Goal: Task Accomplishment & Management: Manage account settings

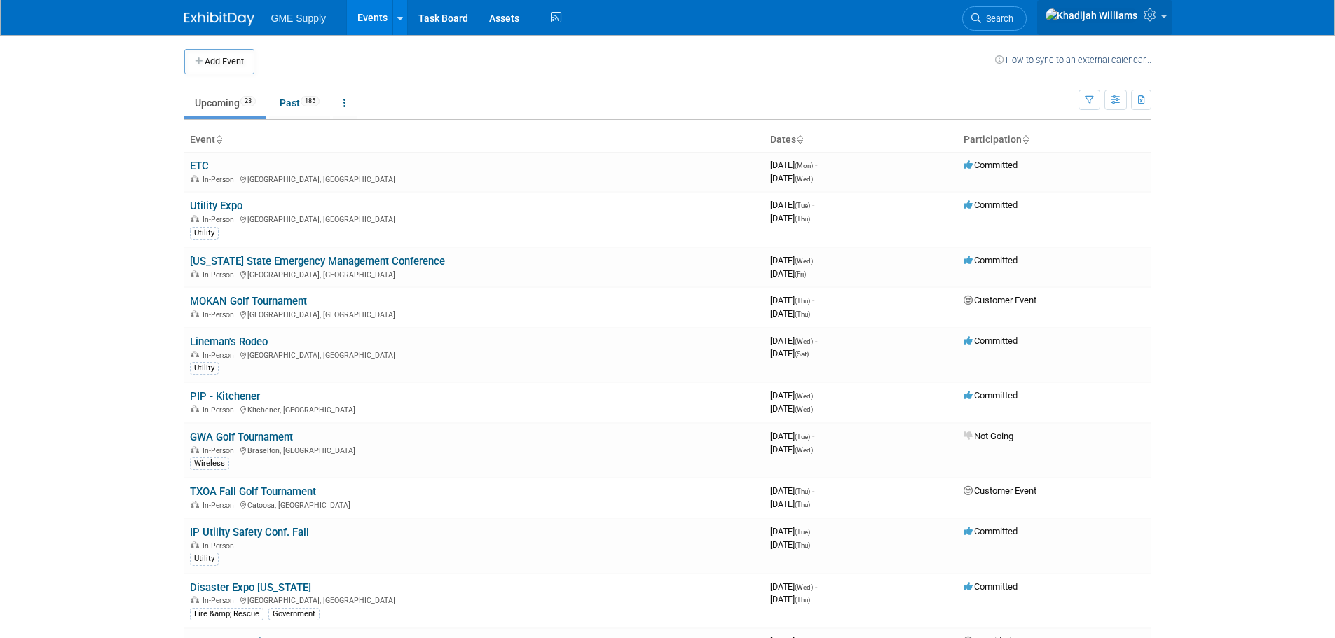
click at [1132, 20] on img at bounding box center [1091, 15] width 93 height 15
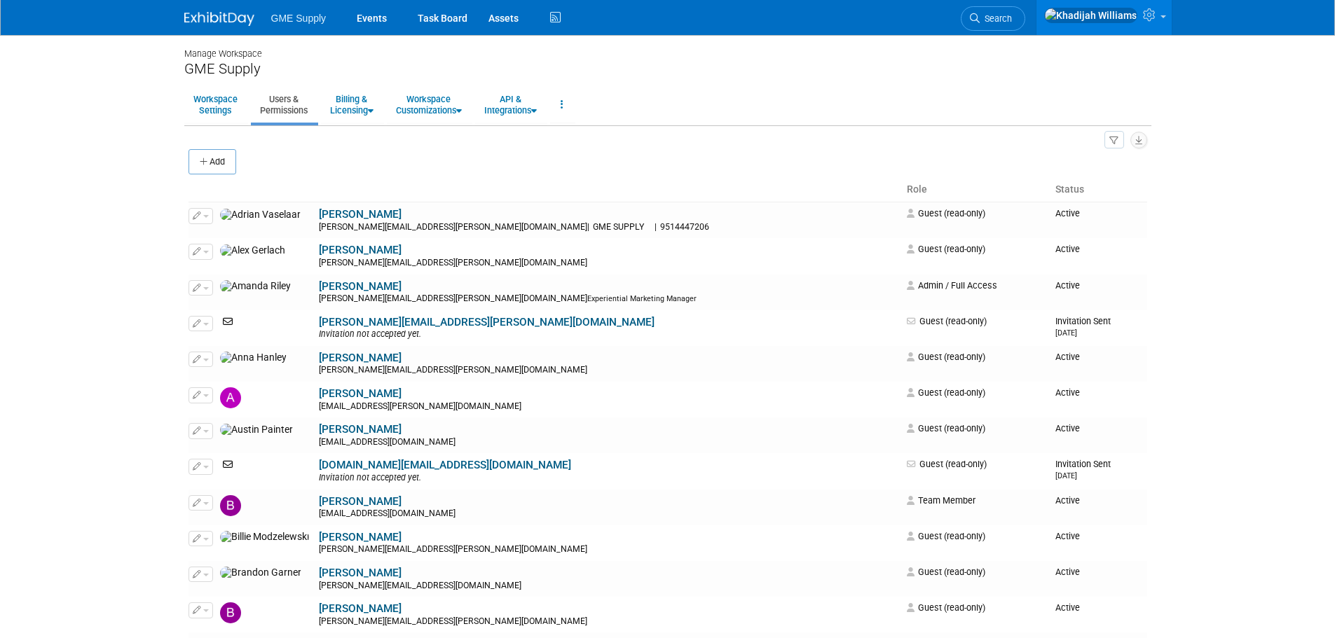
drag, startPoint x: 231, startPoint y: 155, endPoint x: 362, endPoint y: 177, distance: 133.6
click at [231, 155] on button "Add" at bounding box center [212, 161] width 48 height 25
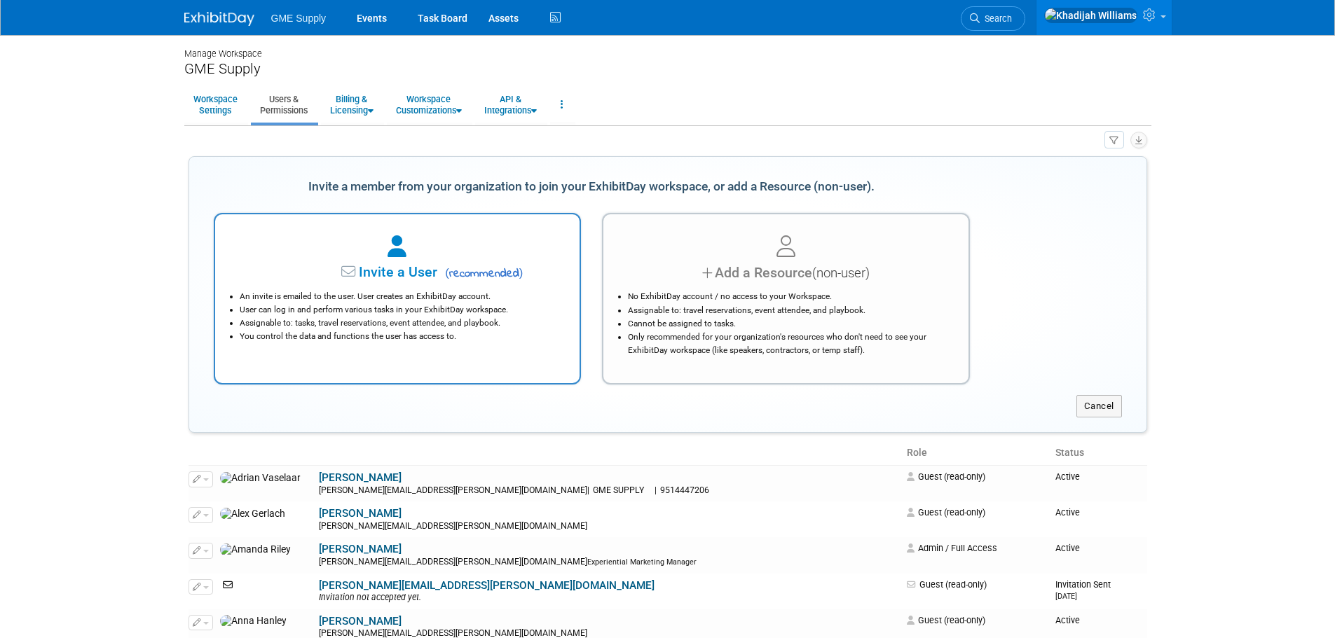
click at [397, 259] on div at bounding box center [398, 247] width 330 height 31
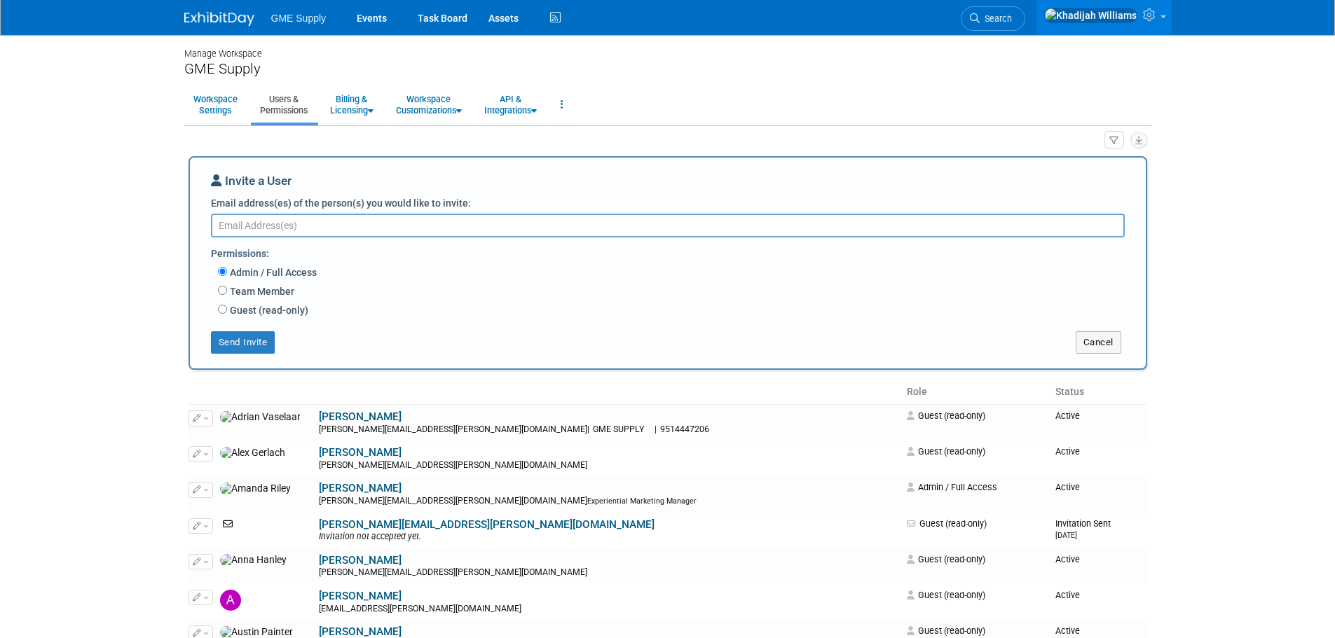
click at [245, 310] on label "Guest (read-only)" at bounding box center [267, 310] width 81 height 14
click at [227, 310] on input "Guest (read-only)" at bounding box center [222, 309] width 9 height 9
radio input "true"
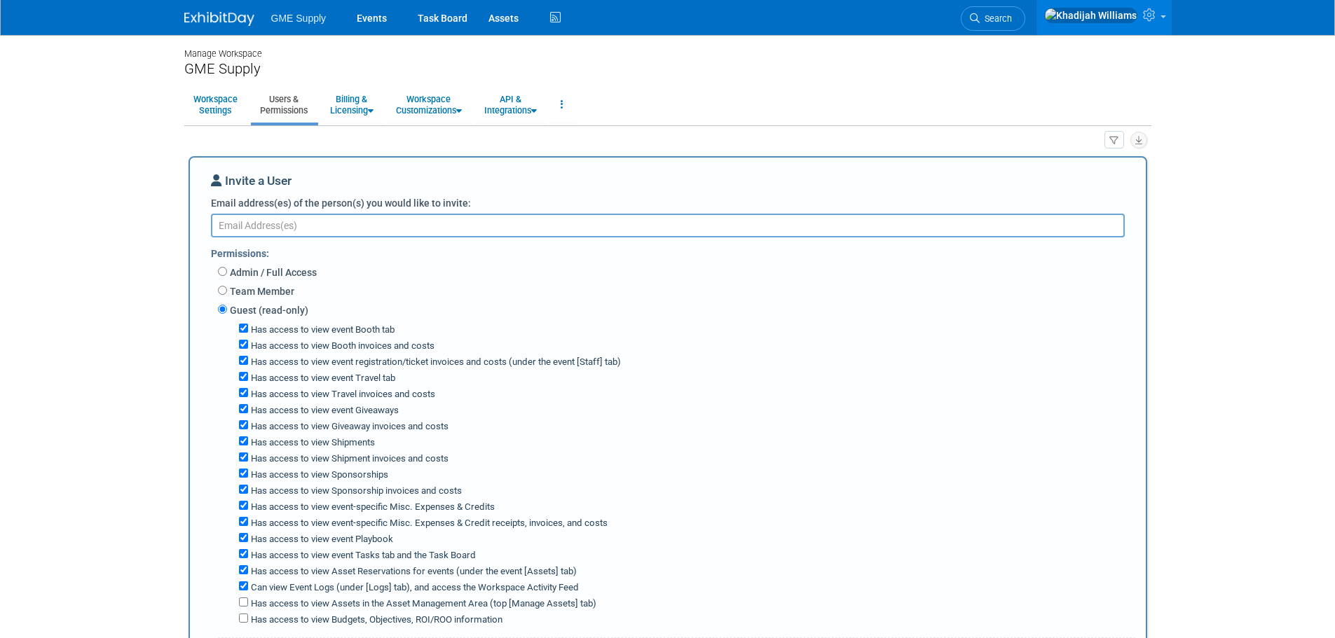
click at [359, 225] on textarea "Email address(es) of the person(s) you would like to invite:" at bounding box center [668, 226] width 914 height 24
drag, startPoint x: 359, startPoint y: 225, endPoint x: 261, endPoint y: 219, distance: 98.3
click at [261, 219] on textarea "Email address(es) of the person(s) you would like to invite:" at bounding box center [668, 226] width 914 height 24
paste textarea "[PERSON_NAME][EMAIL_ADDRESS][PERSON_NAME][DOMAIN_NAME]"
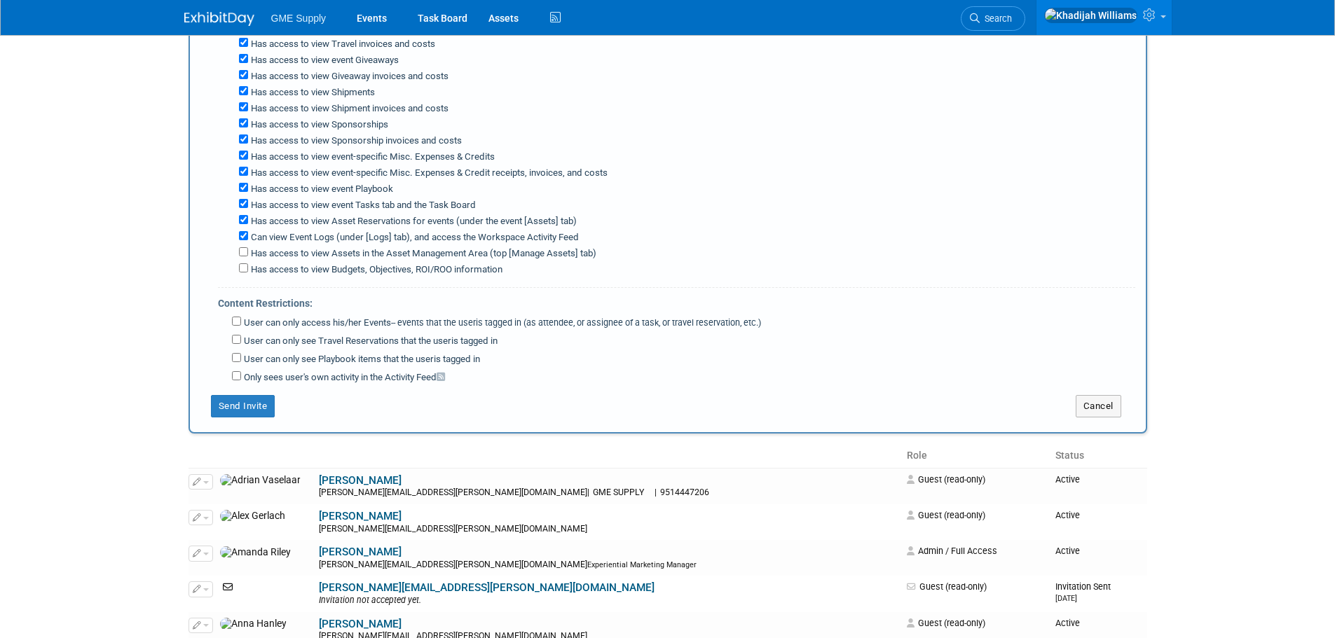
scroll to position [491, 0]
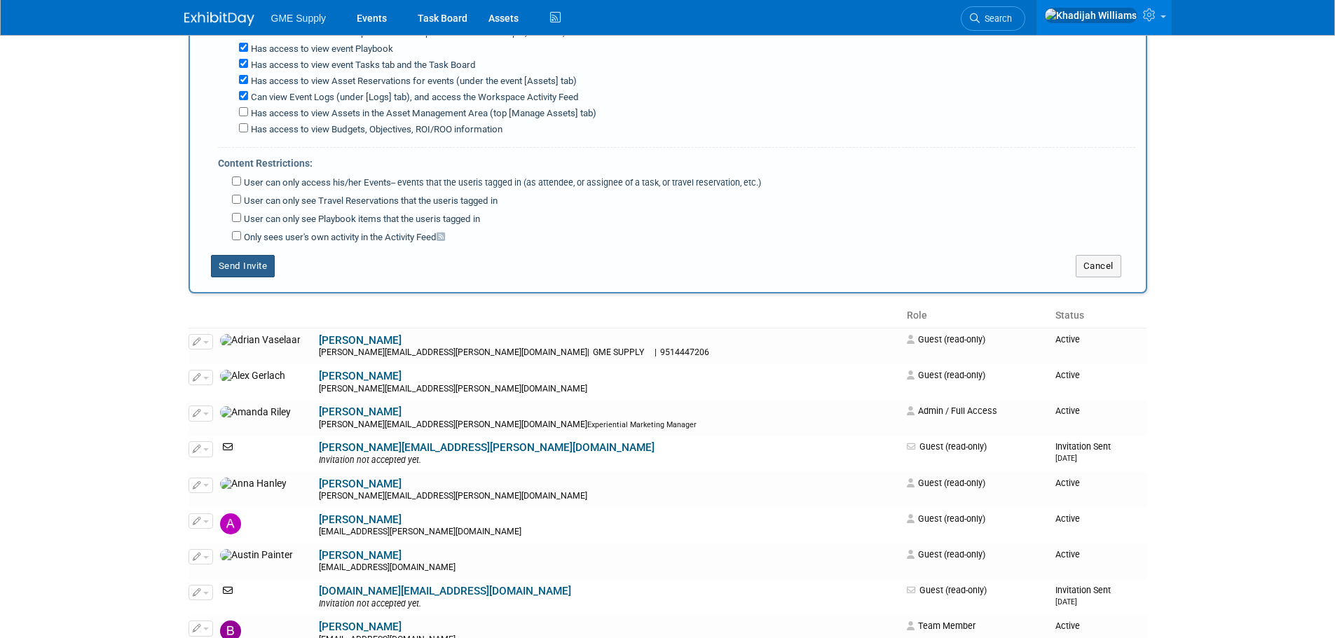
type textarea "[PERSON_NAME][EMAIL_ADDRESS][PERSON_NAME][DOMAIN_NAME]"
click at [237, 268] on button "Send Invite" at bounding box center [243, 266] width 64 height 22
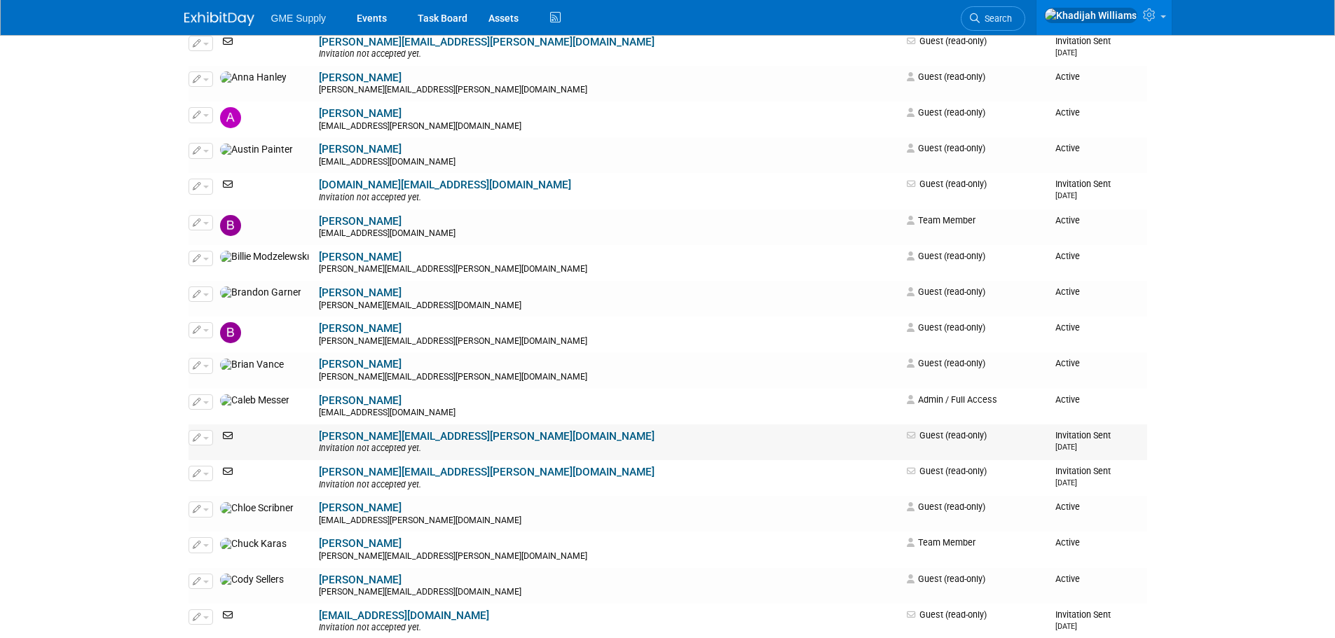
scroll to position [0, 0]
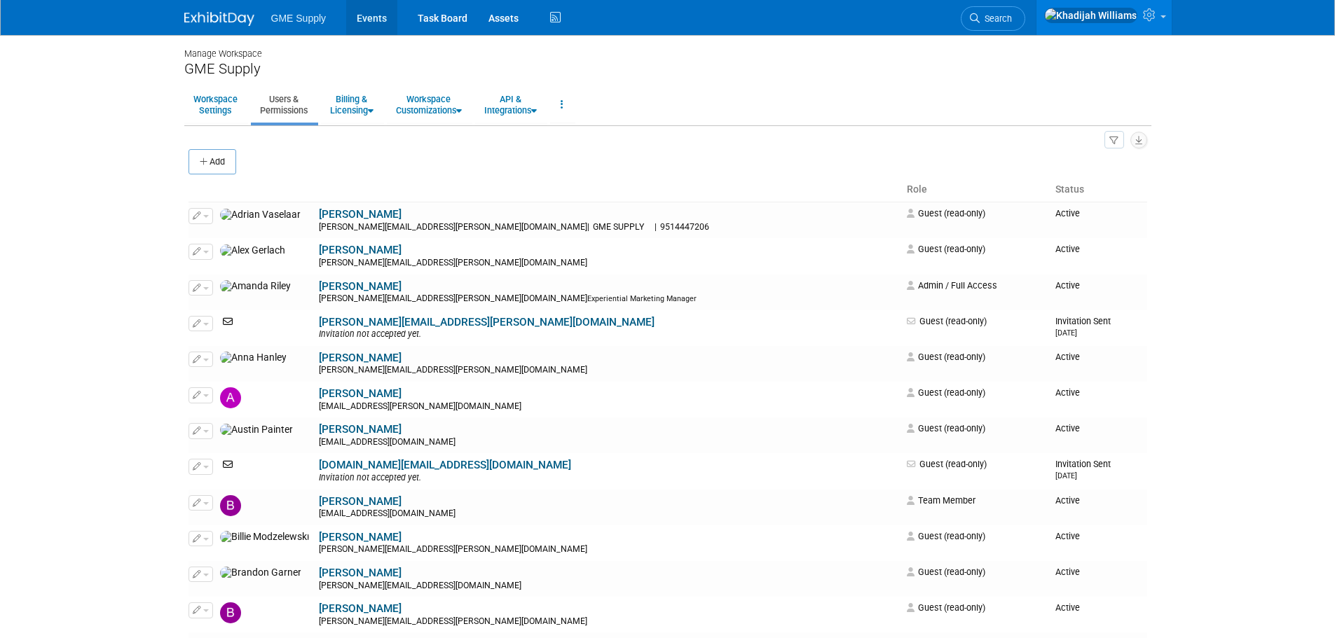
click at [371, 16] on link "Events" at bounding box center [371, 17] width 51 height 35
